Goal: Task Accomplishment & Management: Use online tool/utility

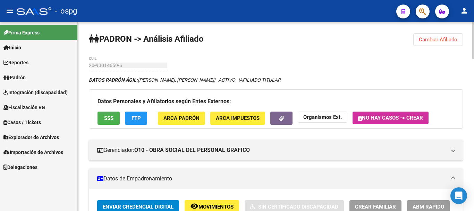
click at [434, 35] on button "Cambiar Afiliado" at bounding box center [438, 39] width 50 height 12
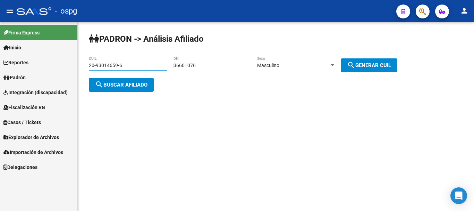
drag, startPoint x: 131, startPoint y: 63, endPoint x: 18, endPoint y: 68, distance: 113.3
click at [0, 66] on mat-sidenav-container "Firma Express Inicio Instructivos Contacto OS Reportes Ingresos Devengados Anál…" at bounding box center [237, 116] width 474 height 189
drag, startPoint x: 122, startPoint y: 69, endPoint x: 112, endPoint y: 62, distance: 11.7
click at [112, 62] on input "20-93014659-6" at bounding box center [128, 65] width 78 height 6
drag, startPoint x: 135, startPoint y: 67, endPoint x: 19, endPoint y: 61, distance: 116.5
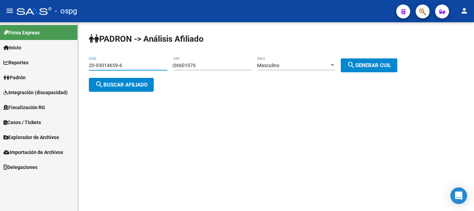
click at [18, 60] on mat-sidenav-container "Firma Express Inicio Instructivos Contacto OS Reportes Ingresos Devengados Anál…" at bounding box center [237, 116] width 474 height 189
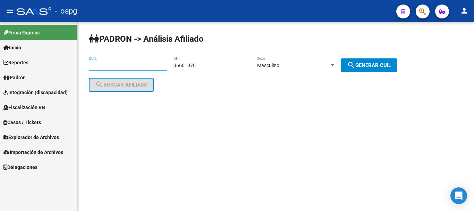
paste input "23-92740505-9"
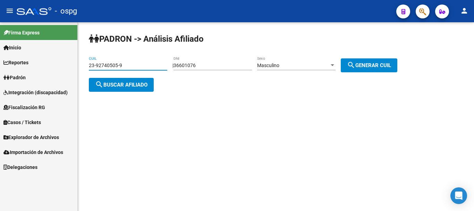
type input "23-92740505-9"
click at [119, 88] on button "search Buscar afiliado" at bounding box center [121, 85] width 65 height 14
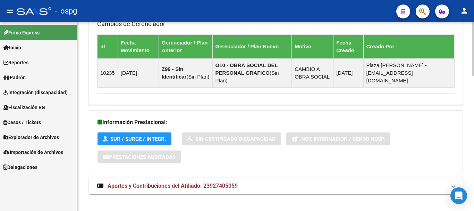
drag, startPoint x: 206, startPoint y: 177, endPoint x: 276, endPoint y: 161, distance: 71.9
click at [207, 182] on span "Aportes y Contribuciones del Afiliado: 23927405059" at bounding box center [173, 185] width 130 height 7
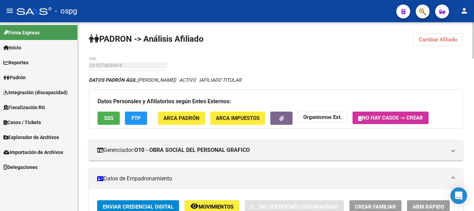
click at [443, 44] on button "Cambiar Afiliado" at bounding box center [438, 39] width 50 height 12
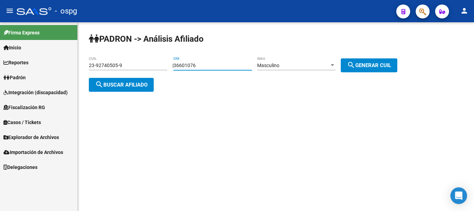
drag, startPoint x: 217, startPoint y: 65, endPoint x: 19, endPoint y: 36, distance: 199.6
click at [36, 38] on mat-sidenav-container "Firma Express Inicio Instructivos Contacto OS Reportes Ingresos Devengados Anál…" at bounding box center [237, 116] width 474 height 189
type input "44690320"
click at [279, 67] on span "Masculino" at bounding box center [268, 65] width 22 height 6
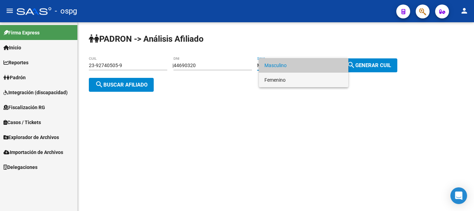
drag, startPoint x: 288, startPoint y: 80, endPoint x: 305, endPoint y: 78, distance: 16.8
click at [290, 79] on span "Femenino" at bounding box center [304, 80] width 78 height 15
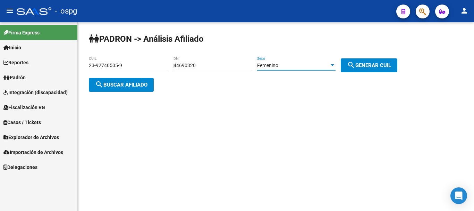
drag, startPoint x: 350, startPoint y: 67, endPoint x: 359, endPoint y: 67, distance: 9.0
click at [352, 67] on button "search Generar CUIL" at bounding box center [369, 65] width 57 height 14
type input "27-44690320-4"
click at [127, 80] on button "search Buscar afiliado" at bounding box center [121, 85] width 65 height 14
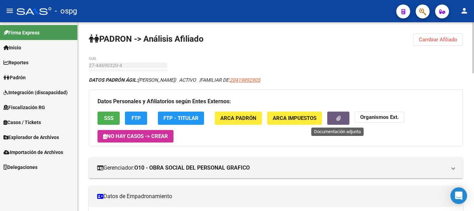
click at [344, 117] on button "button" at bounding box center [338, 117] width 22 height 13
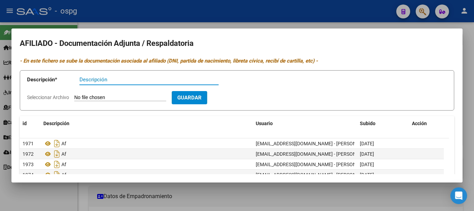
click at [106, 80] on input "Descripción" at bounding box center [149, 79] width 139 height 6
type input "pm"
click at [107, 97] on input "Seleccionar Archivo" at bounding box center [120, 97] width 92 height 7
type input "C:\fakepath\20250909002418285.pdf"
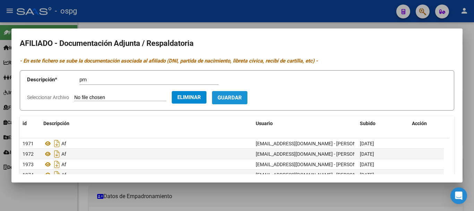
click at [242, 95] on span "Guardar" at bounding box center [230, 98] width 24 height 6
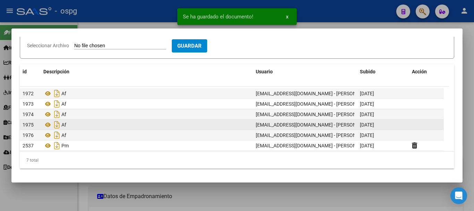
scroll to position [11, 0]
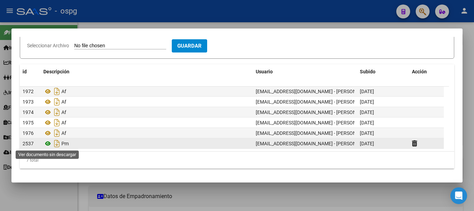
click at [49, 143] on icon at bounding box center [47, 143] width 9 height 8
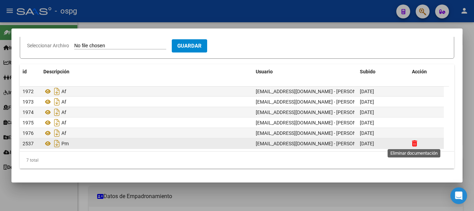
click at [415, 142] on icon at bounding box center [414, 143] width 5 height 7
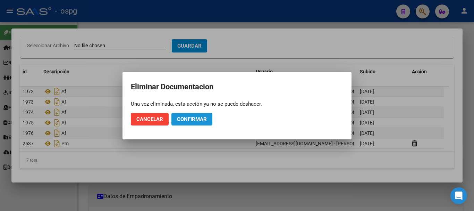
click at [190, 121] on span "Confirmar" at bounding box center [192, 119] width 30 height 6
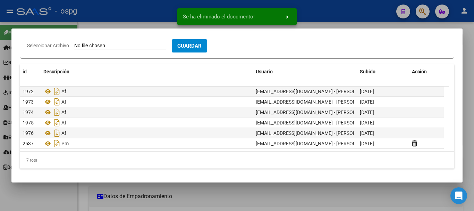
scroll to position [0, 0]
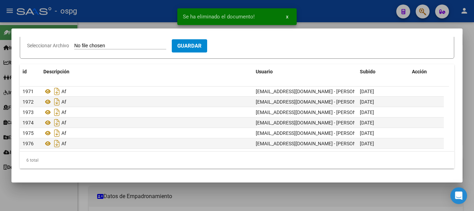
click at [116, 46] on input "Seleccionar Archivo" at bounding box center [120, 46] width 92 height 7
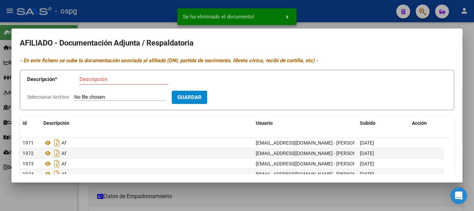
scroll to position [0, 0]
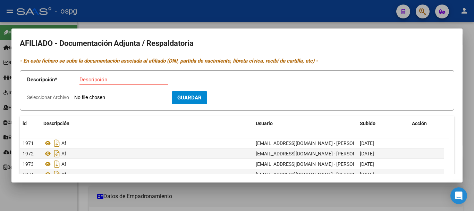
type input "C:\fakepath\20250909001627164.pdf"
click at [242, 95] on span "Guardar" at bounding box center [230, 98] width 24 height 6
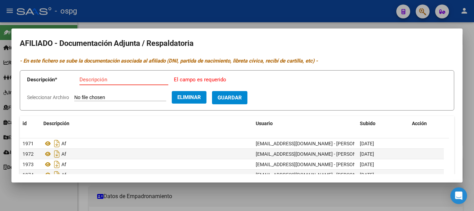
click at [130, 80] on input "Descripción" at bounding box center [124, 79] width 89 height 6
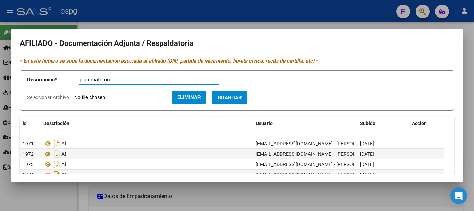
type input "plan materno"
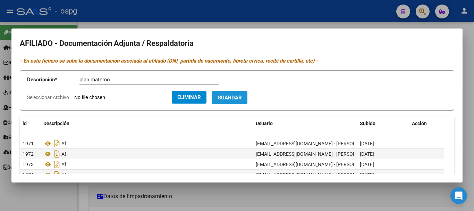
click at [239, 93] on button "Guardar" at bounding box center [229, 97] width 35 height 13
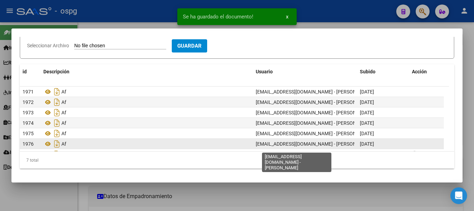
scroll to position [11, 0]
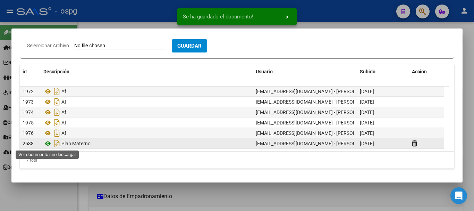
click at [48, 141] on icon at bounding box center [47, 143] width 9 height 8
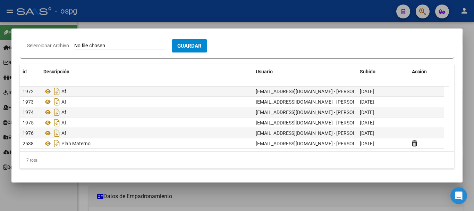
click at [468, 50] on div at bounding box center [237, 105] width 474 height 211
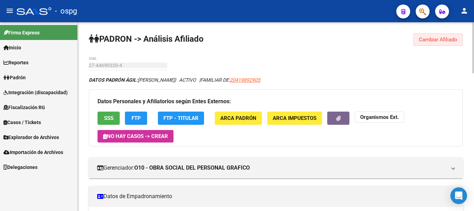
click at [446, 36] on span "Cambiar Afiliado" at bounding box center [438, 39] width 39 height 6
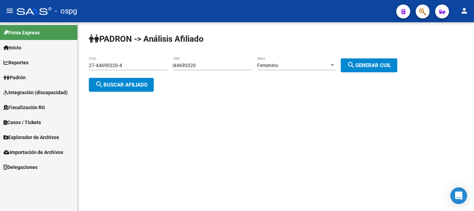
drag, startPoint x: 218, startPoint y: 65, endPoint x: 126, endPoint y: 60, distance: 92.1
click at [118, 62] on app-analisis-afiliado "PADRON -> Análisis Afiliado 27-44690320-4 CUIL | 44690320 DNI Femenino Sexo sea…" at bounding box center [246, 74] width 314 height 25
drag, startPoint x: 215, startPoint y: 64, endPoint x: 247, endPoint y: 103, distance: 49.8
click at [357, 132] on mat-sidenav-content "PADRON -> Análisis Afiliado 27-44690320-4 CUIL | 44690320 DNI Femenino Sexo sea…" at bounding box center [276, 116] width 396 height 189
drag, startPoint x: 228, startPoint y: 68, endPoint x: 140, endPoint y: 64, distance: 88.2
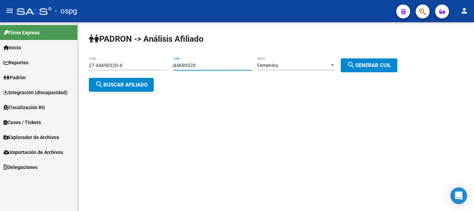
click at [128, 62] on app-analisis-afiliado "PADRON -> Análisis Afiliado 27-44690320-4 CUIL | 44690320 DNI Femenino Sexo sea…" at bounding box center [246, 74] width 314 height 25
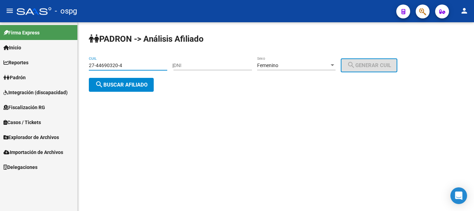
drag, startPoint x: 125, startPoint y: 67, endPoint x: 58, endPoint y: 76, distance: 68.3
click at [0, 55] on mat-sidenav-container "Firma Express Inicio Instructivos Contacto OS Reportes Ingresos Devengados Anál…" at bounding box center [237, 116] width 474 height 189
paste input "01676986-5"
type input "27-01676986-5"
click at [121, 86] on span "search Buscar afiliado" at bounding box center [121, 85] width 52 height 6
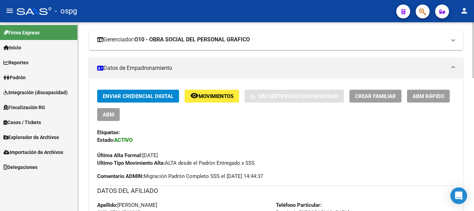
scroll to position [69, 0]
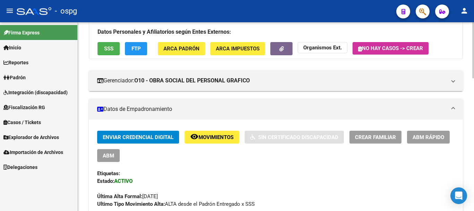
click at [110, 48] on span "SSS" at bounding box center [108, 49] width 9 height 6
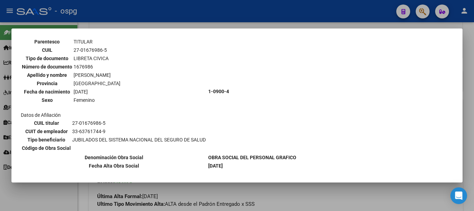
scroll to position [134, 0]
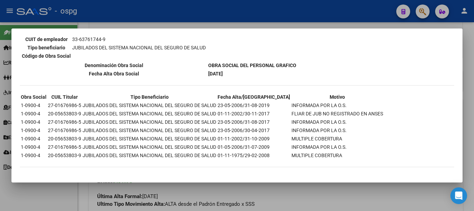
click at [471, 82] on div at bounding box center [237, 105] width 474 height 211
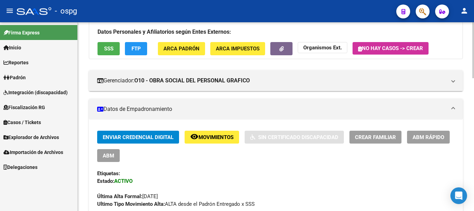
click at [144, 50] on button "FTP" at bounding box center [136, 48] width 22 height 13
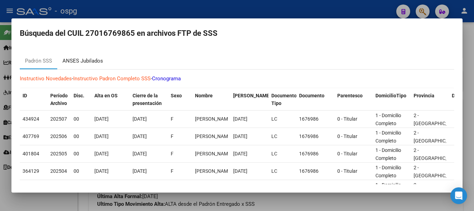
drag, startPoint x: 87, startPoint y: 58, endPoint x: 135, endPoint y: 64, distance: 48.3
click at [88, 57] on div "ANSES Jubilados" at bounding box center [82, 61] width 41 height 8
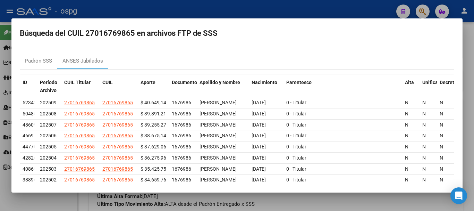
drag, startPoint x: 473, startPoint y: 82, endPoint x: 409, endPoint y: 139, distance: 85.3
click at [472, 82] on div at bounding box center [237, 105] width 474 height 211
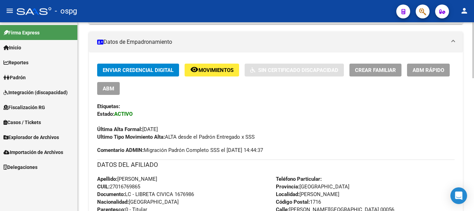
scroll to position [312, 0]
